Goal: Task Accomplishment & Management: Complete application form

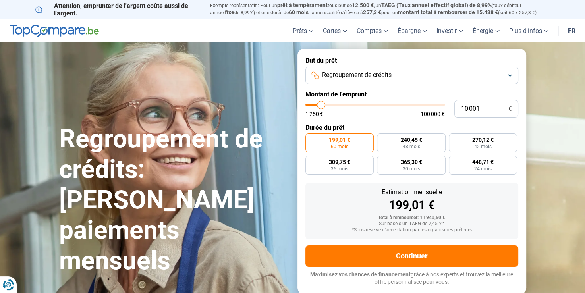
click at [359, 75] on span "Regroupement de crédits" at bounding box center [357, 75] width 70 height 9
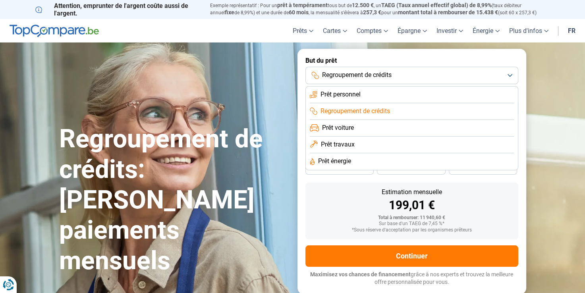
click at [359, 75] on span "Regroupement de crédits" at bounding box center [357, 75] width 70 height 9
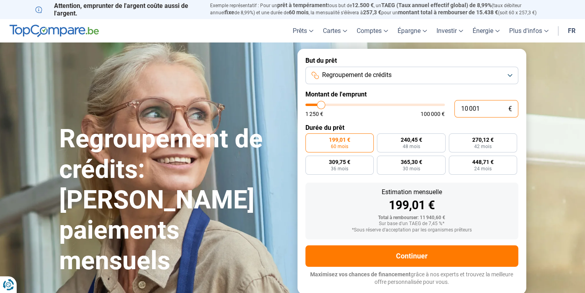
drag, startPoint x: 482, startPoint y: 110, endPoint x: 436, endPoint y: 108, distance: 45.8
click at [436, 108] on div "10 001 € 1 250 € 100 000 €" at bounding box center [412, 108] width 213 height 17
type input "10000"
radio input "true"
type input "1"
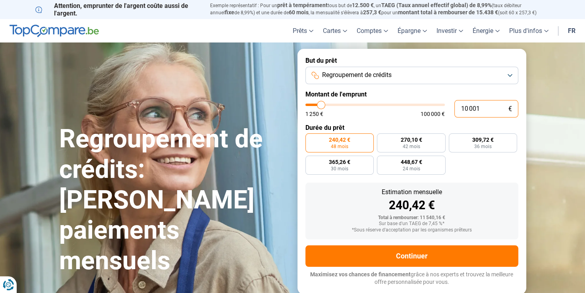
type input "1250"
type input "14"
type input "1250"
type input "140"
type input "1250"
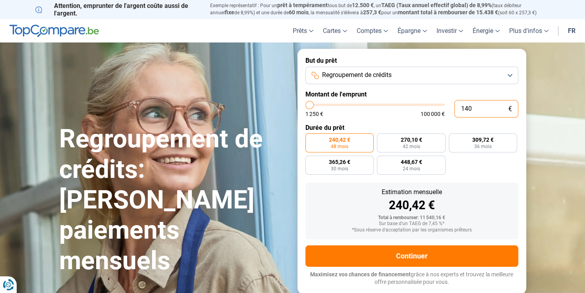
type input "1 400"
type input "1500"
type input "14 000"
type input "14000"
type input "140 000"
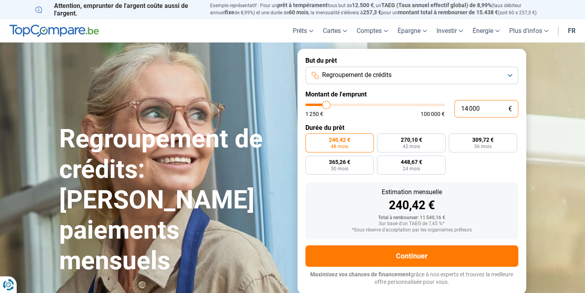
type input "100000"
type input "100 000"
type input "100000"
radio input "false"
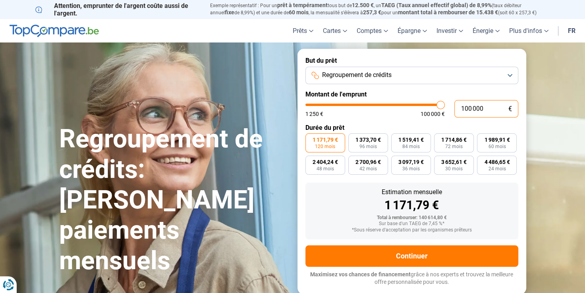
type input "100 000"
click at [397, 123] on form "But du prêt Regroupement de crédits Montant de l'emprunt 100 000 € 1 250 € 100 …" at bounding box center [412, 171] width 229 height 245
